Goal: Task Accomplishment & Management: Complete application form

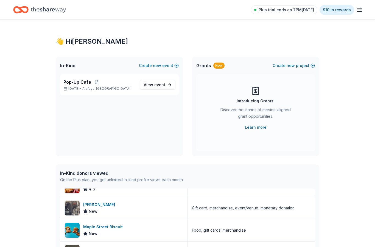
scroll to position [0, 0]
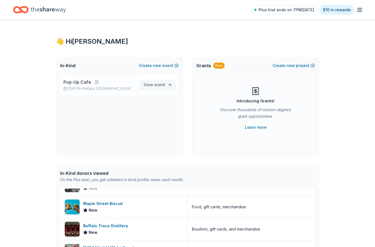
click at [171, 89] on link "View event" at bounding box center [157, 85] width 35 height 10
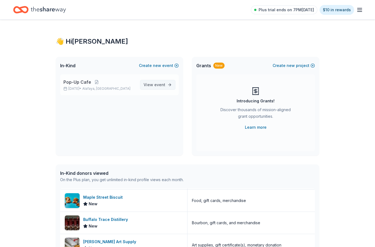
scroll to position [245, 0]
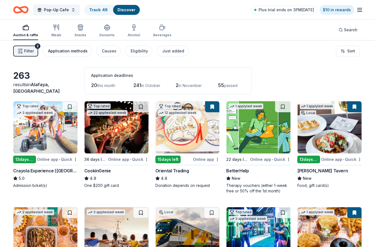
click at [73, 52] on div "Application methods" at bounding box center [68, 51] width 40 height 7
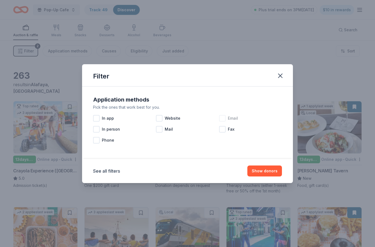
click at [222, 118] on div at bounding box center [222, 118] width 7 height 7
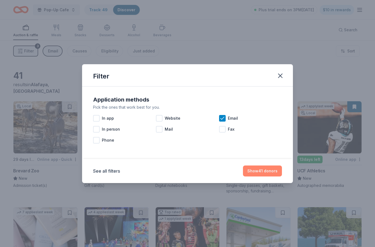
click at [263, 173] on button "Show 41 donors" at bounding box center [262, 170] width 39 height 11
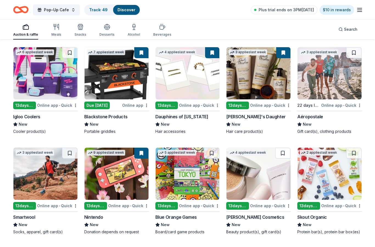
scroll to position [579, 0]
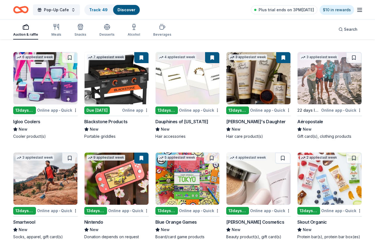
click at [48, 91] on img at bounding box center [45, 78] width 64 height 52
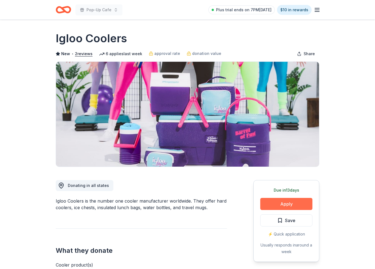
click at [293, 209] on button "Apply" at bounding box center [286, 204] width 52 height 12
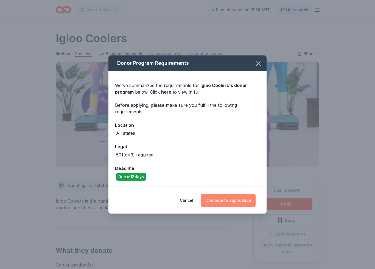
click at [247, 207] on button "Continue to application" at bounding box center [228, 200] width 55 height 13
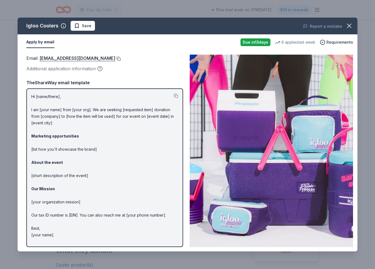
click at [115, 57] on button at bounding box center [117, 59] width 5 height 4
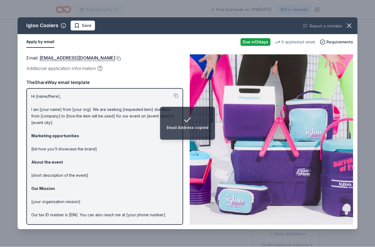
scroll to position [22, 0]
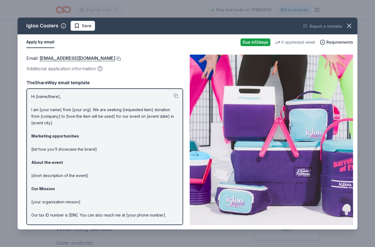
click at [115, 57] on button at bounding box center [117, 59] width 5 height 4
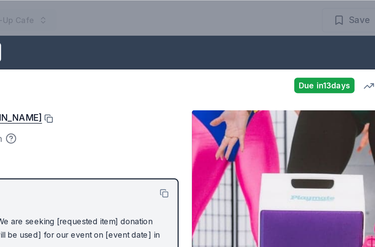
scroll to position [0, 0]
